Goal: Task Accomplishment & Management: Use online tool/utility

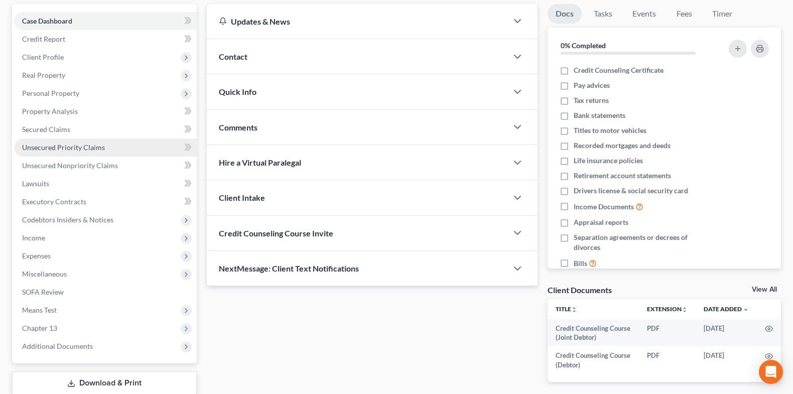
scroll to position [156, 0]
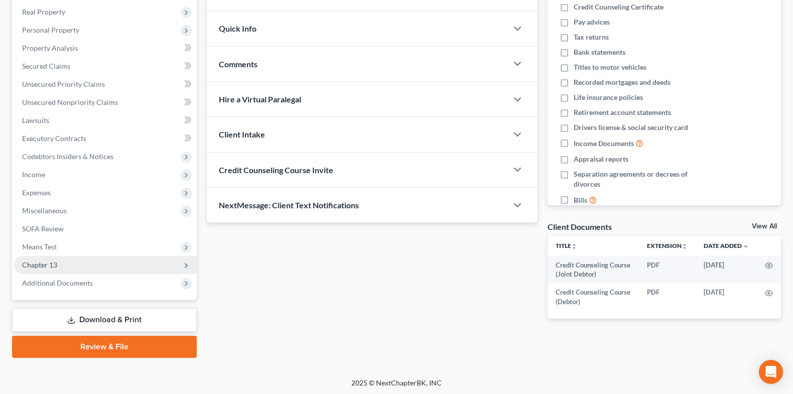
click at [101, 262] on span "Chapter 13" at bounding box center [105, 265] width 183 height 18
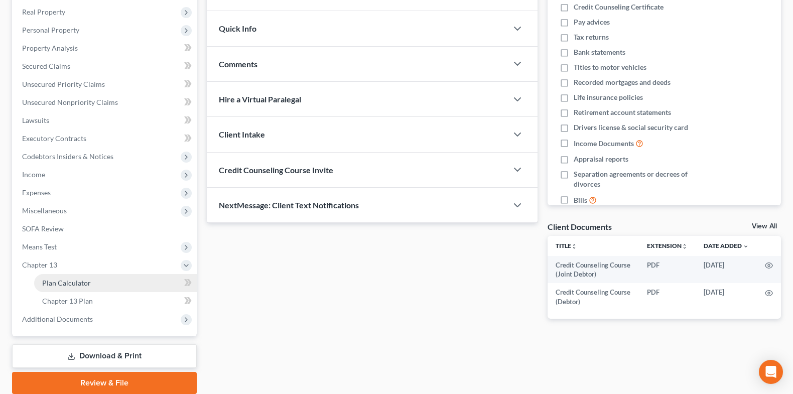
click at [106, 277] on link "Plan Calculator" at bounding box center [115, 283] width 163 height 18
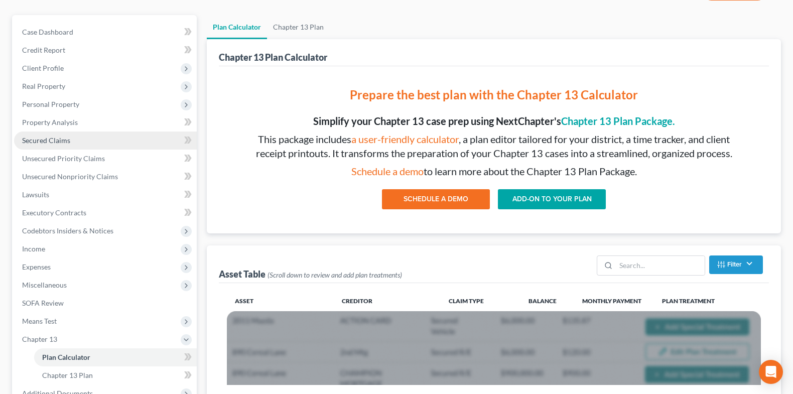
scroll to position [83, 0]
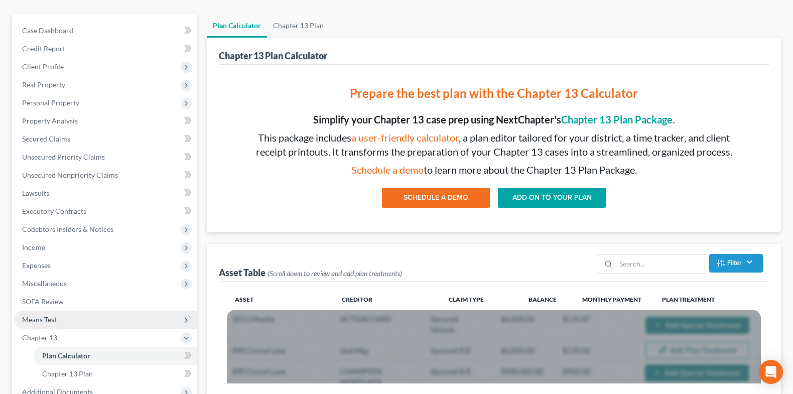
click at [74, 321] on span "Means Test" at bounding box center [105, 320] width 183 height 18
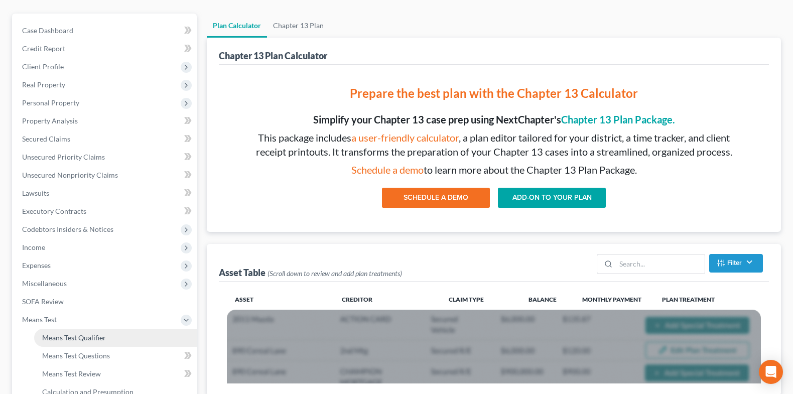
click at [86, 338] on span "Means Test Qualifier" at bounding box center [74, 337] width 64 height 9
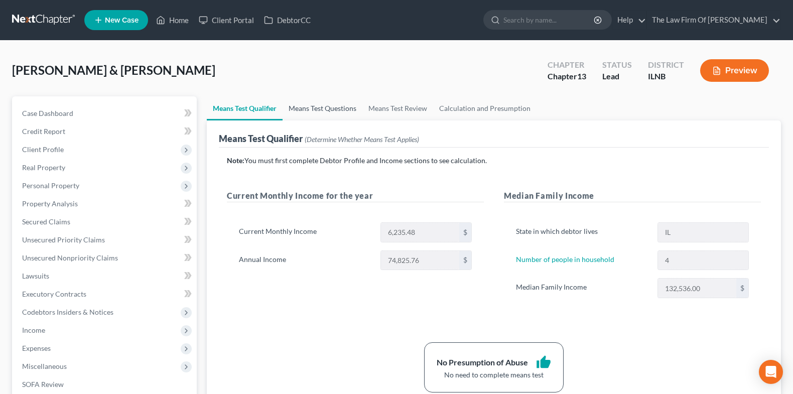
click at [324, 113] on link "Means Test Questions" at bounding box center [322, 108] width 80 height 24
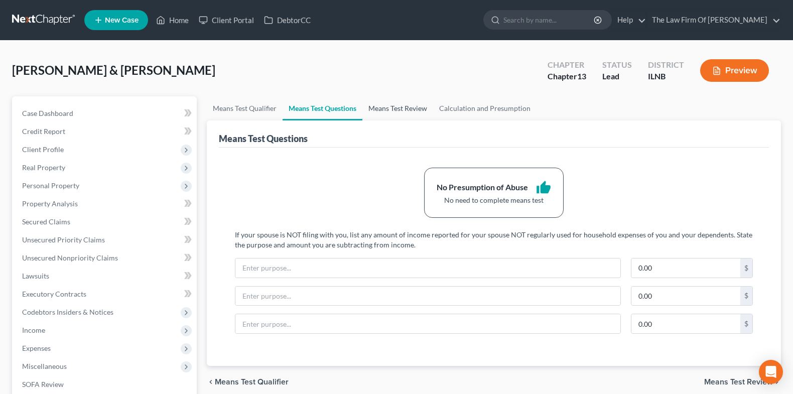
click at [401, 109] on link "Means Test Review" at bounding box center [397, 108] width 71 height 24
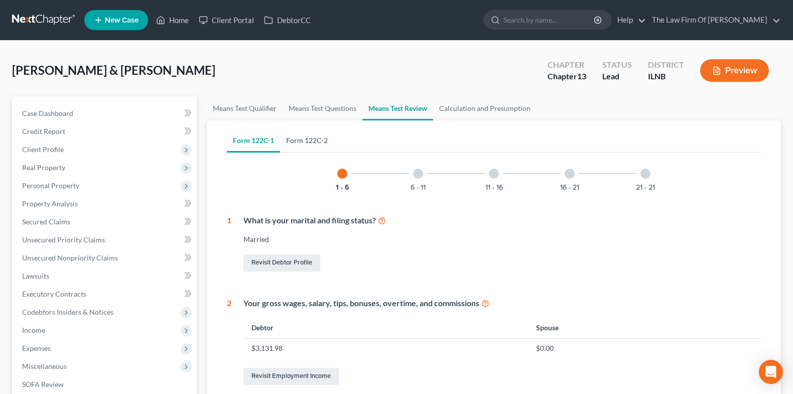
click at [325, 135] on link "Form 122C-2" at bounding box center [307, 140] width 54 height 24
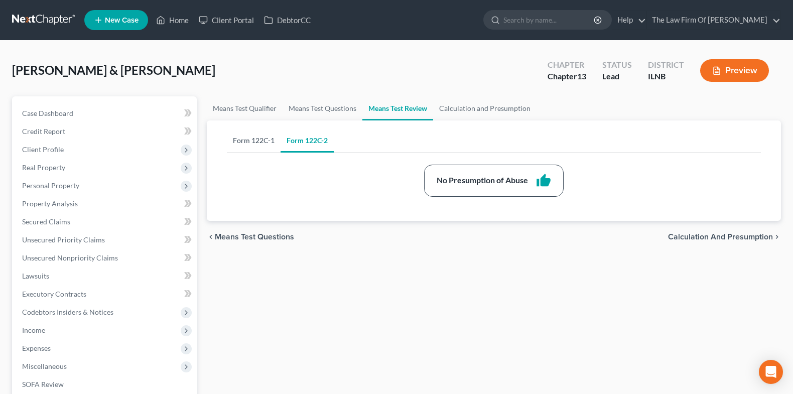
click at [259, 141] on link "Form 122C-1" at bounding box center [254, 140] width 54 height 24
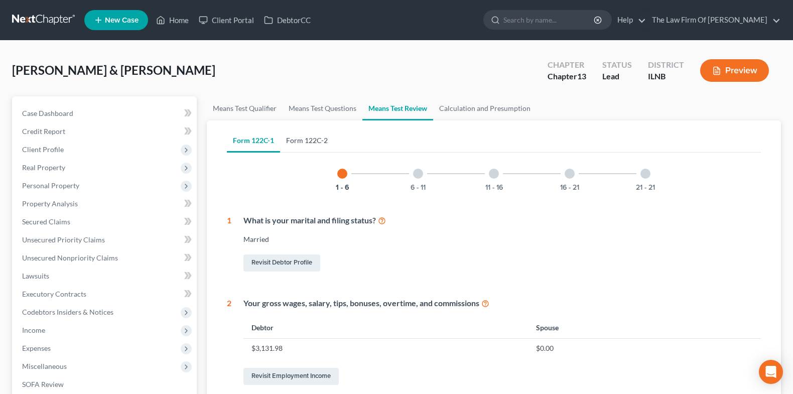
click at [314, 137] on link "Form 122C-2" at bounding box center [307, 140] width 54 height 24
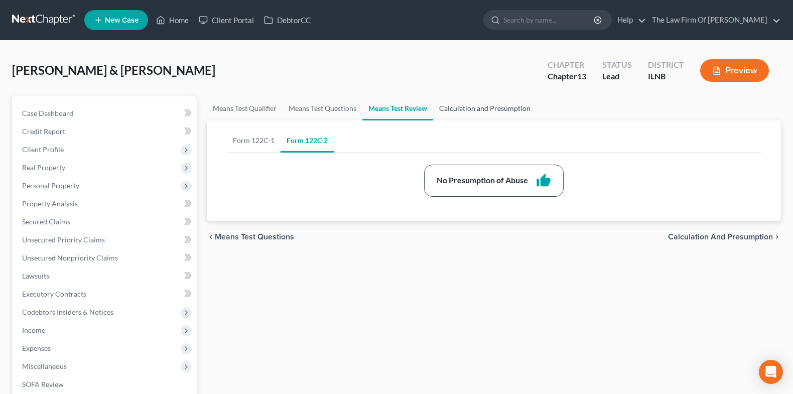
click at [480, 114] on link "Calculation and Presumption" at bounding box center [484, 108] width 103 height 24
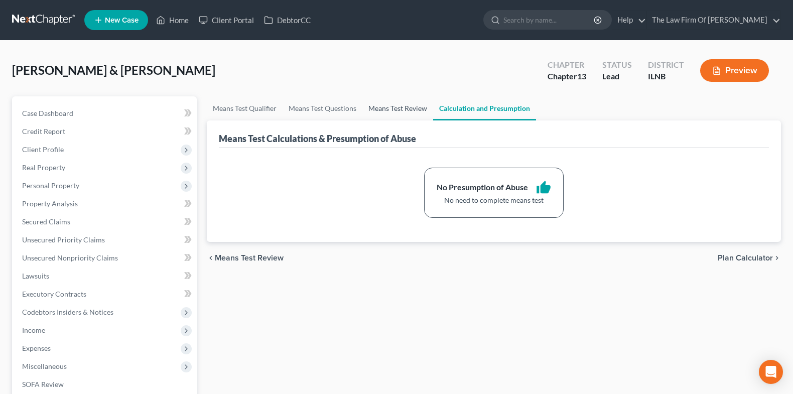
click at [399, 116] on link "Means Test Review" at bounding box center [397, 108] width 71 height 24
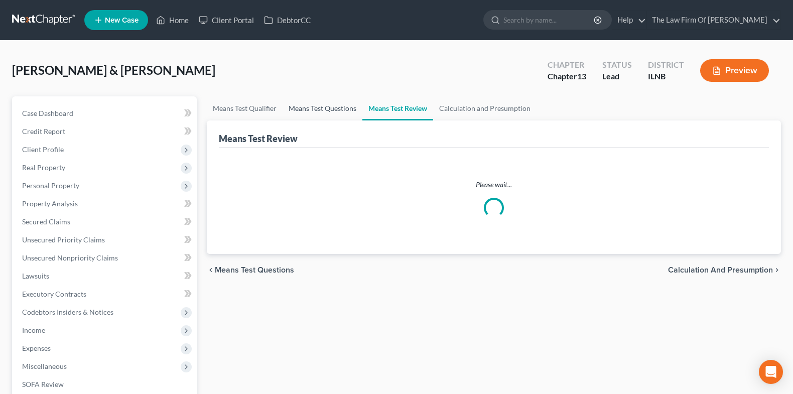
click at [340, 104] on link "Means Test Questions" at bounding box center [322, 108] width 80 height 24
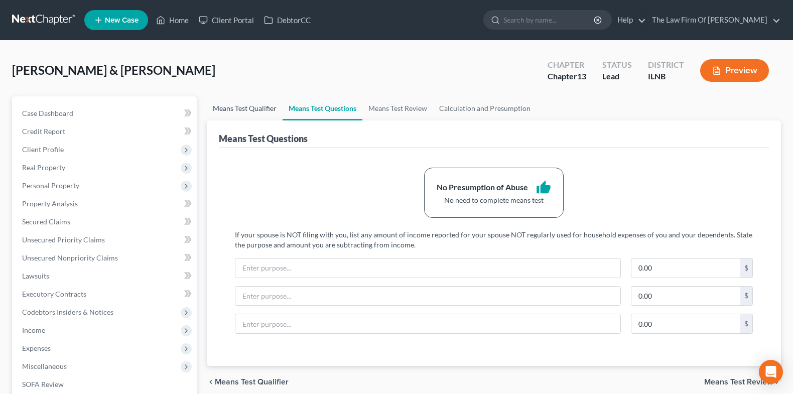
click at [264, 108] on link "Means Test Qualifier" at bounding box center [245, 108] width 76 height 24
